Goal: Task Accomplishment & Management: Complete application form

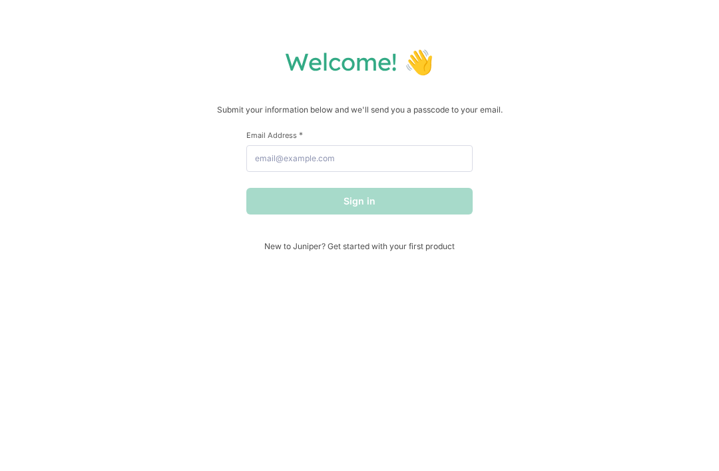
click at [284, 248] on span "New to Juniper? Get started with your first product" at bounding box center [359, 246] width 226 height 10
click at [22, 125] on div "Welcome! 👋 Submit your information below and we'll send you a passcode to your …" at bounding box center [359, 149] width 693 height 204
click at [438, 172] on input "Email Address *" at bounding box center [359, 158] width 226 height 27
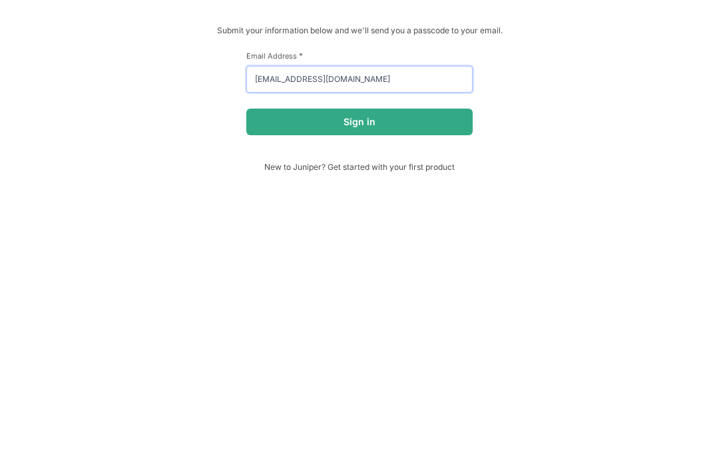
type input "[EMAIL_ADDRESS][DOMAIN_NAME]"
click at [450, 188] on button "Sign in" at bounding box center [359, 201] width 226 height 27
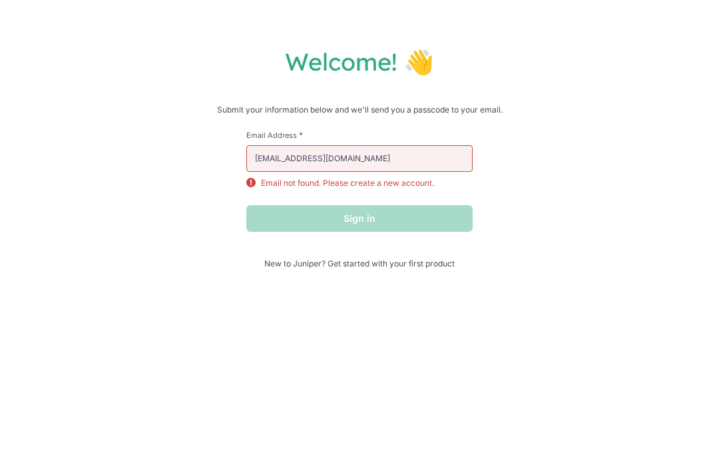
click at [474, 213] on div "Welcome! 👋 Submit your information below and we'll send you a passcode to your …" at bounding box center [359, 158] width 693 height 222
click at [398, 189] on p "Email not found. Please create a new account." at bounding box center [347, 183] width 173 height 12
click at [425, 217] on div "Sign in" at bounding box center [359, 218] width 226 height 27
click at [442, 280] on div "Welcome! 👋 Submit your information below and we'll send you a passcode to your …" at bounding box center [359, 235] width 719 height 471
click at [441, 280] on div "Welcome! 👋 Submit your information below and we'll send you a passcode to your …" at bounding box center [359, 235] width 719 height 471
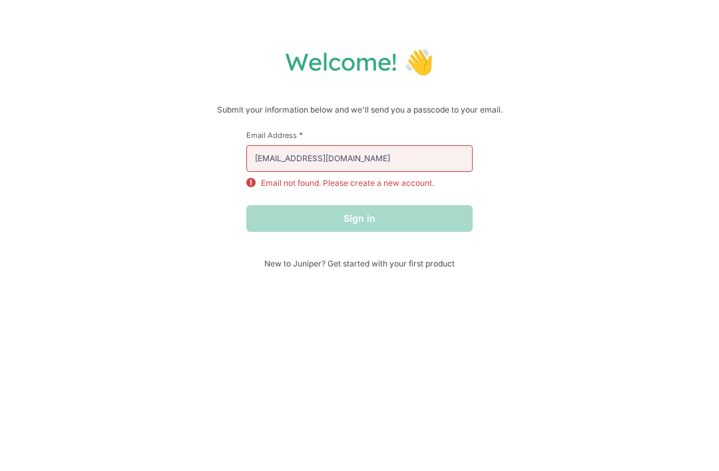
click at [434, 266] on span "New to Juniper? Get started with your first product" at bounding box center [359, 263] width 226 height 10
